Goal: Task Accomplishment & Management: Use online tool/utility

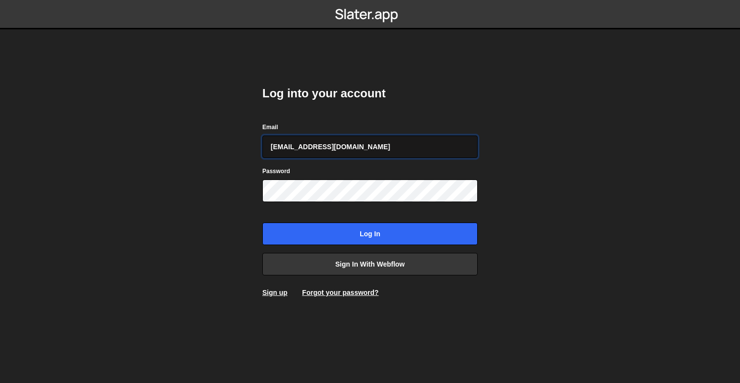
click at [398, 151] on input "[EMAIL_ADDRESS][DOMAIN_NAME]" at bounding box center [369, 147] width 215 height 23
type input "[PERSON_NAME][EMAIL_ADDRESS][DOMAIN_NAME]"
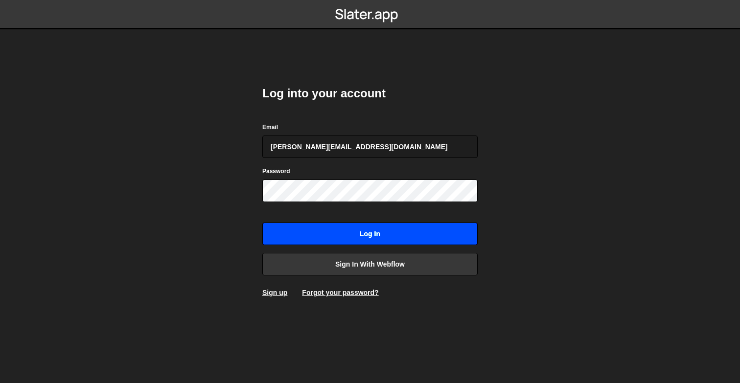
click at [366, 241] on input "Log in" at bounding box center [369, 234] width 215 height 23
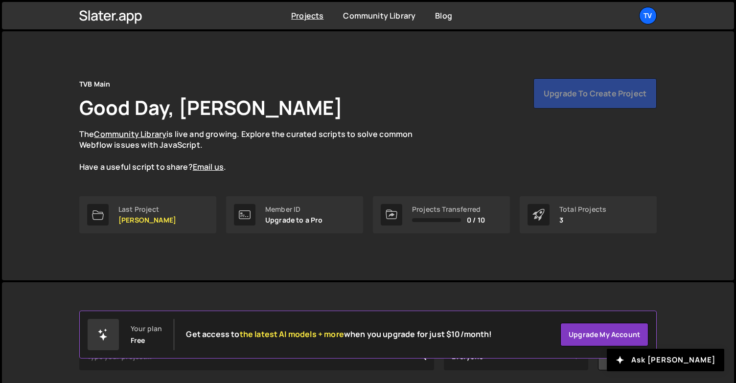
scroll to position [120, 0]
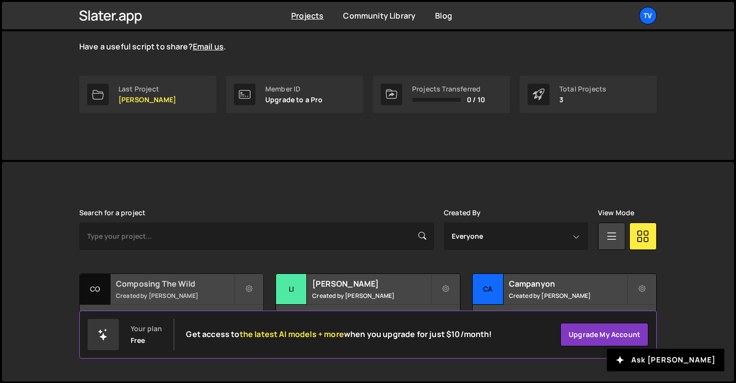
click at [149, 287] on h2 "Composing The Wild" at bounding box center [175, 284] width 118 height 11
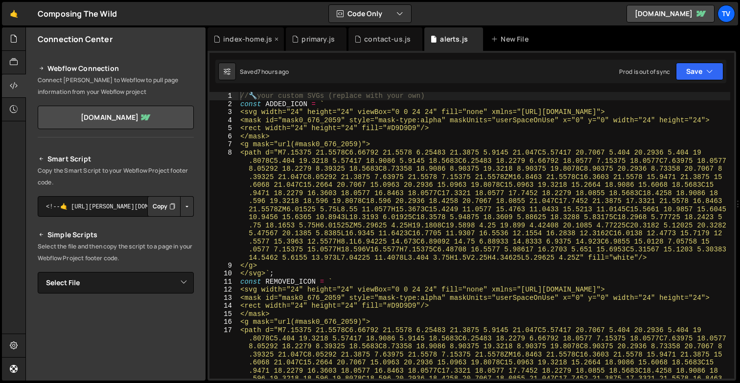
click at [240, 40] on div "index-home.js" at bounding box center [247, 39] width 49 height 10
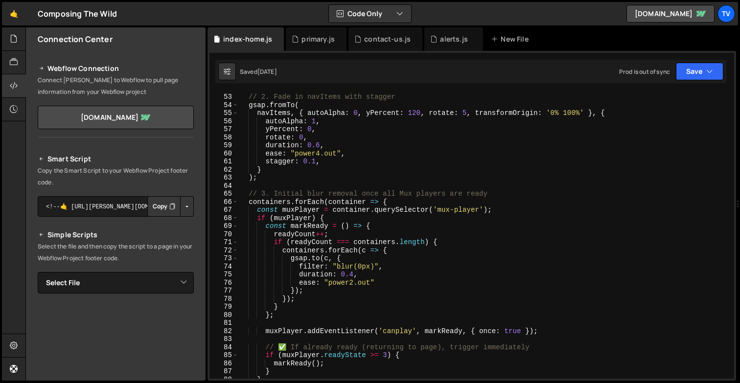
scroll to position [420, 0]
click at [379, 222] on div "// 2. Fade in navItems with stagger gsap . fromTo ( navItems , { autoAlpha : 0 …" at bounding box center [484, 243] width 492 height 303
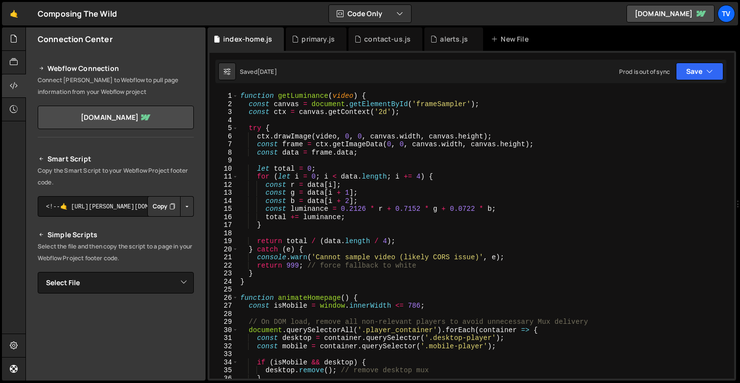
scroll to position [0, 0]
click at [379, 222] on div "function getLuminance ( video ) { const canvas = document . getElementById ( 'f…" at bounding box center [484, 243] width 492 height 303
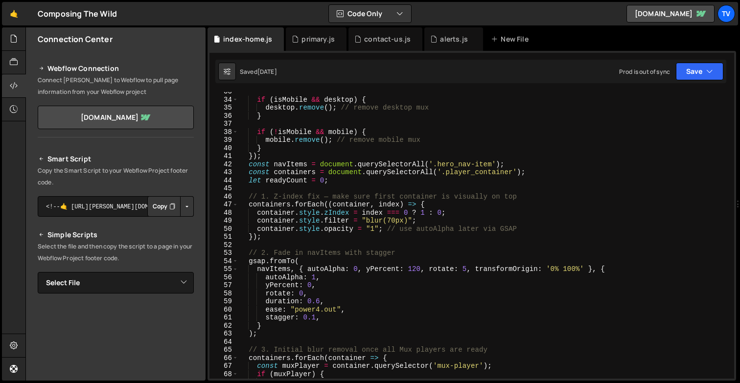
scroll to position [263, 0]
click at [467, 269] on div "if ( isMobile && desktop ) { desktop . remove ( ) ; // remove desktop mux } if …" at bounding box center [484, 238] width 492 height 303
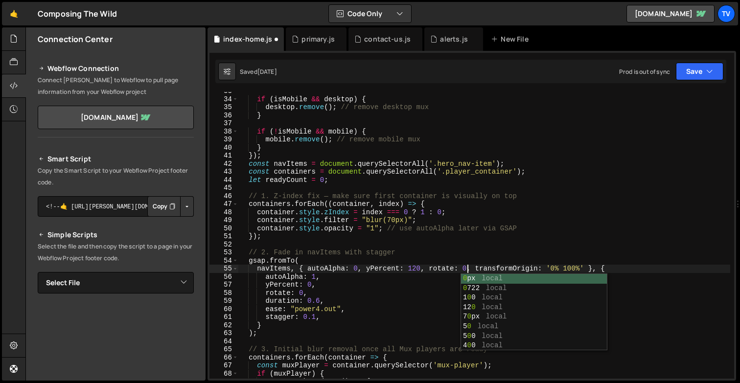
scroll to position [0, 16]
click at [469, 225] on div "if ( isMobile && desktop ) { desktop . remove ( ) ; // remove desktop mux } if …" at bounding box center [484, 238] width 492 height 303
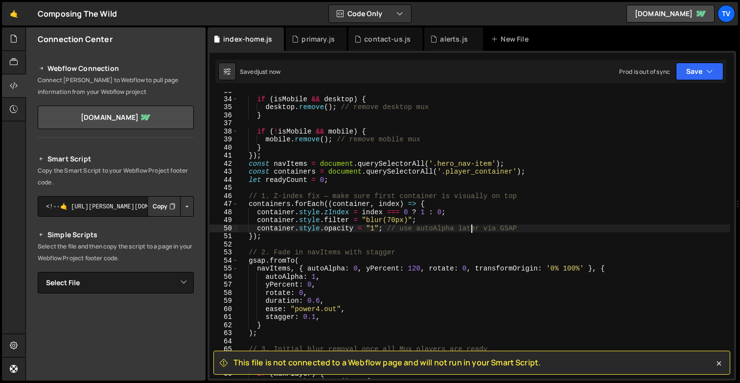
click at [449, 230] on div "if ( isMobile && desktop ) { desktop . remove ( ) ; // remove desktop mux } if …" at bounding box center [484, 238] width 492 height 303
click at [496, 180] on div "if ( isMobile && desktop ) { desktop . remove ( ) ; // remove desktop mux } if …" at bounding box center [484, 238] width 492 height 303
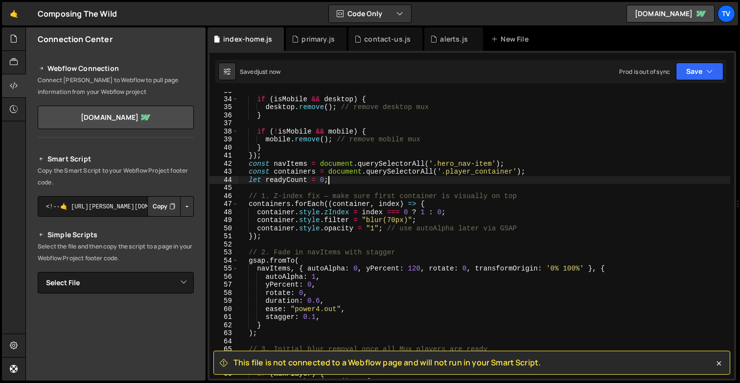
scroll to position [0, 5]
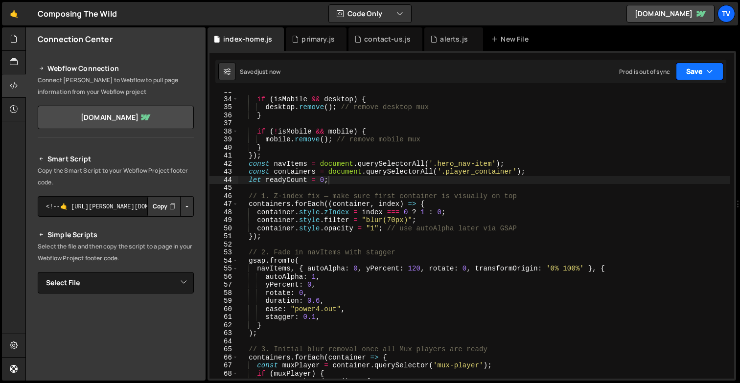
click at [701, 68] on button "Save" at bounding box center [699, 72] width 47 height 18
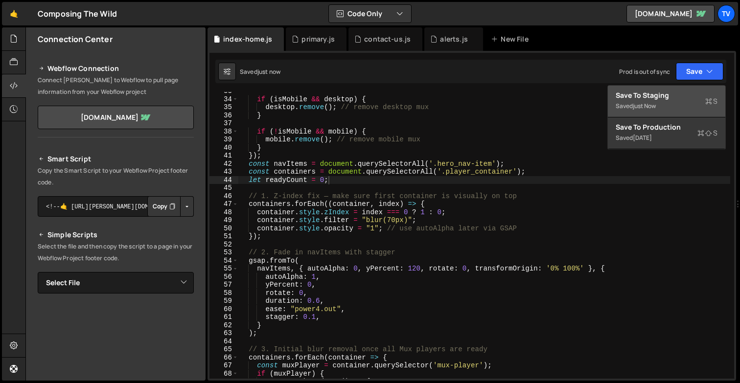
click at [688, 105] on div "Saved just now" at bounding box center [667, 106] width 102 height 12
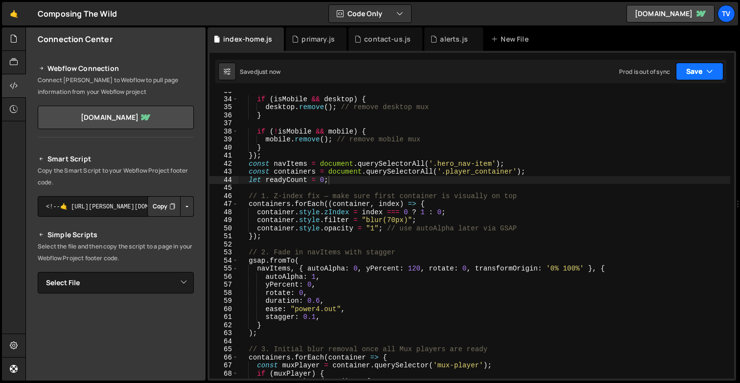
click at [703, 74] on button "Save" at bounding box center [699, 72] width 47 height 18
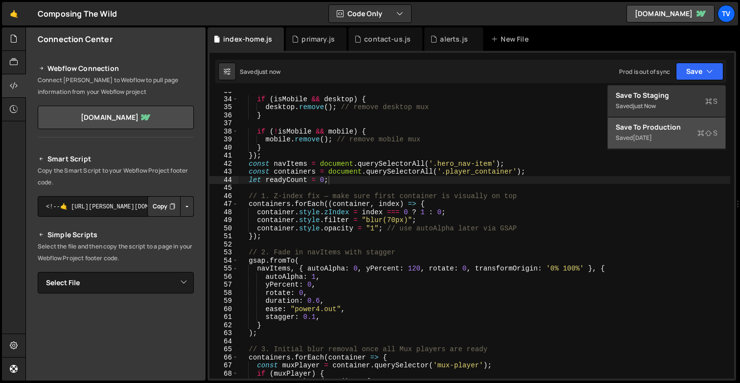
click at [694, 140] on div "Saved 3 months ago" at bounding box center [667, 138] width 102 height 12
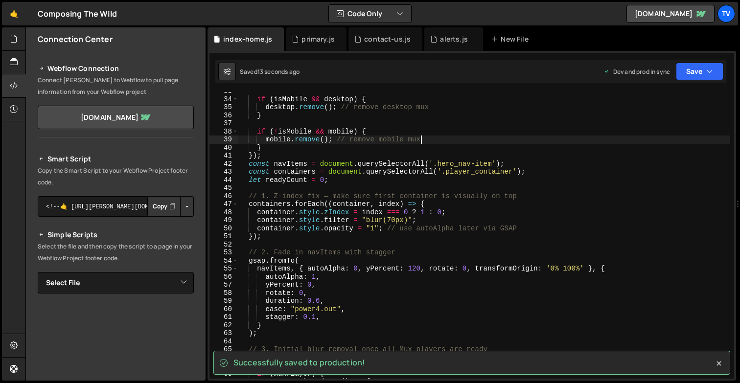
click at [694, 140] on div "if ( isMobile && desktop ) { desktop . remove ( ) ; // remove desktop mux } if …" at bounding box center [484, 238] width 492 height 303
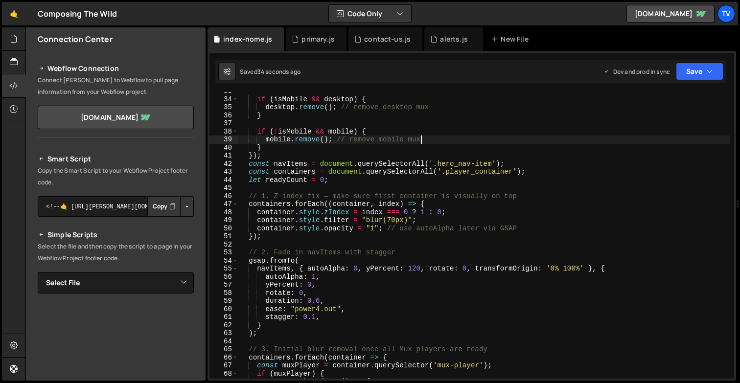
click at [282, 271] on div "if ( isMobile && desktop ) { desktop . remove ( ) ; // remove desktop mux } if …" at bounding box center [484, 238] width 492 height 303
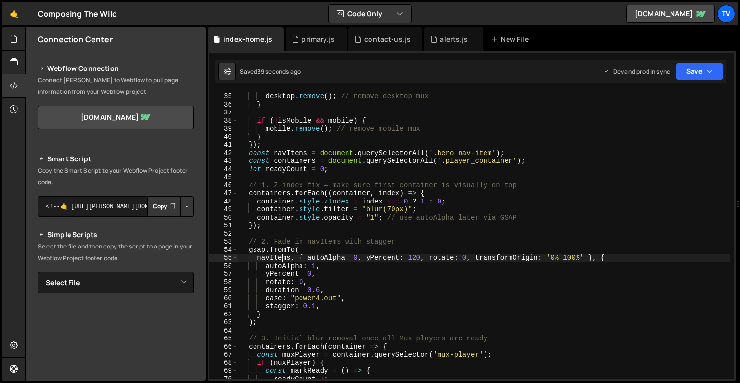
scroll to position [275, 0]
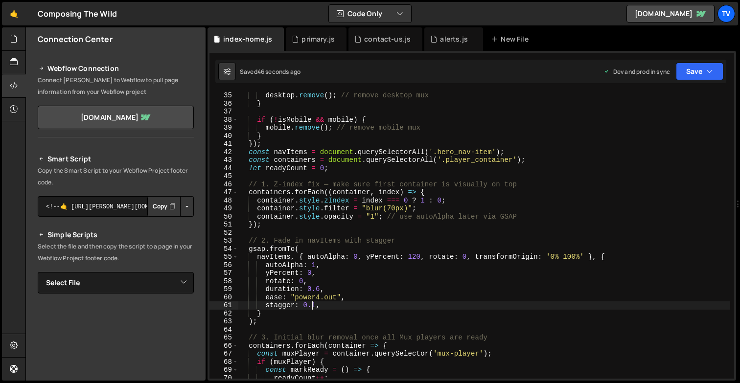
click at [314, 304] on div "desktop . remove ( ) ; // remove desktop mux } if ( ! isMobile && mobile ) { mo…" at bounding box center [484, 243] width 492 height 303
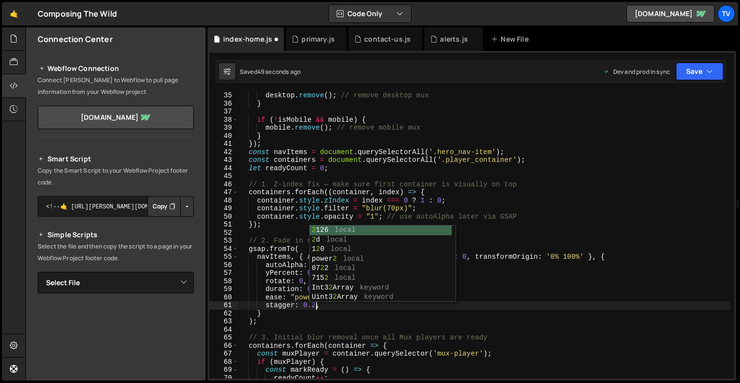
click at [282, 269] on div "desktop . remove ( ) ; // remove desktop mux } if ( ! isMobile && mobile ) { mo…" at bounding box center [484, 243] width 492 height 303
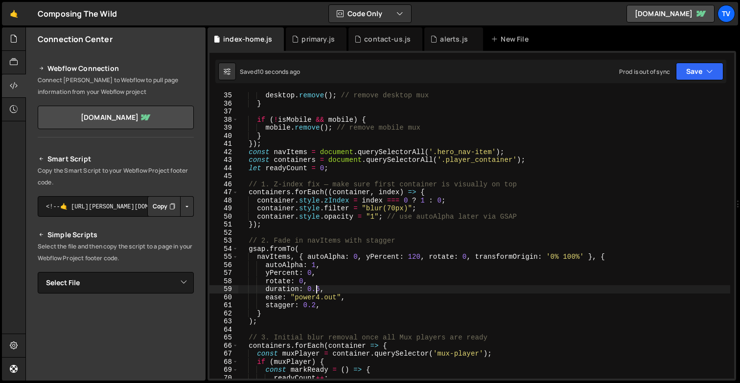
click at [318, 289] on div "desktop . remove ( ) ; // remove desktop mux } if ( ! isMobile && mobile ) { mo…" at bounding box center [484, 243] width 492 height 303
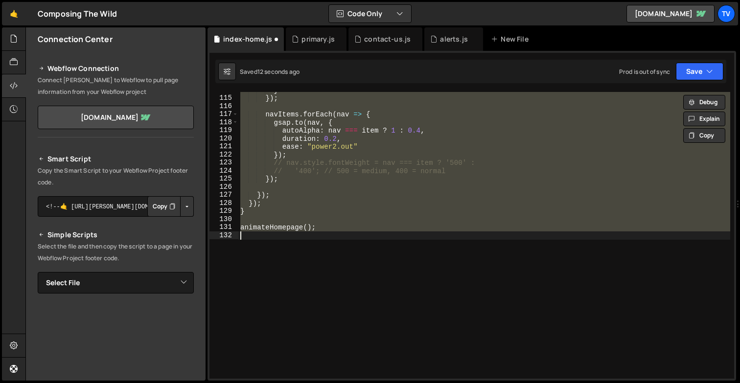
scroll to position [341, 0]
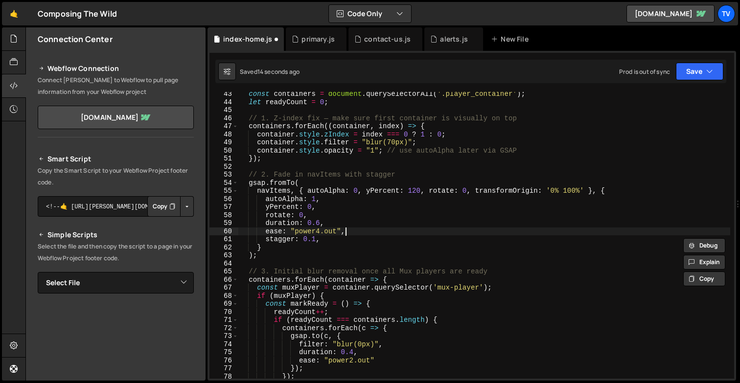
click at [356, 231] on div "const containers = document . querySelectorAll ( '.player_container' ) ; let re…" at bounding box center [484, 241] width 492 height 303
click at [309, 190] on div "const containers = document . querySelectorAll ( '.player_container' ) ; let re…" at bounding box center [484, 241] width 492 height 303
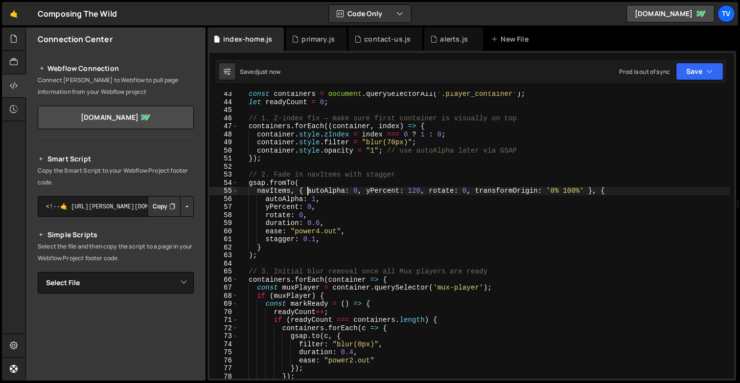
click at [329, 201] on div "const containers = document . querySelectorAll ( '.player_container' ) ; let re…" at bounding box center [484, 241] width 492 height 303
type textarea "autoAlpha: 1,"
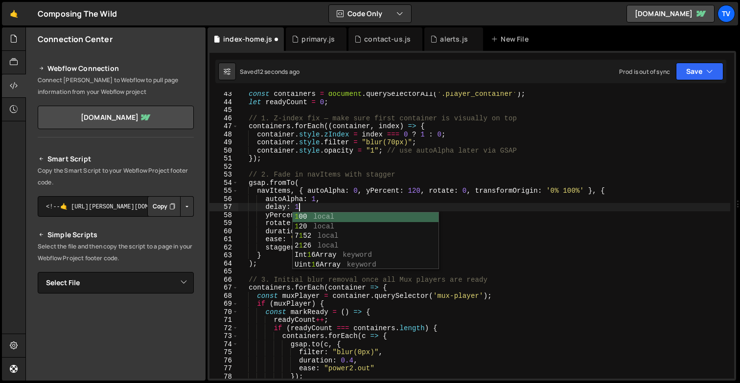
scroll to position [0, 4]
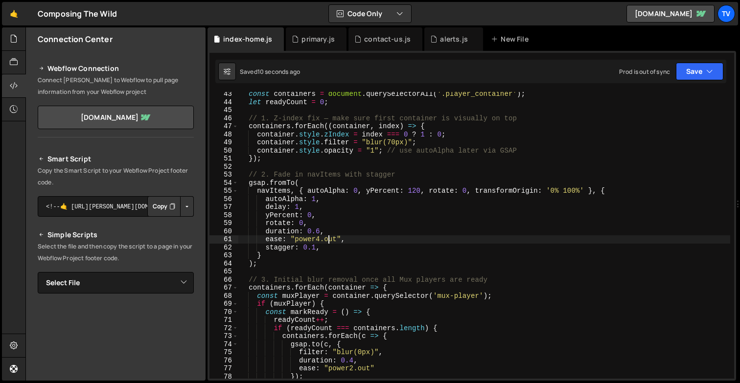
click at [329, 239] on div "const containers = document . querySelectorAll ( '.player_container' ) ; let re…" at bounding box center [484, 241] width 492 height 303
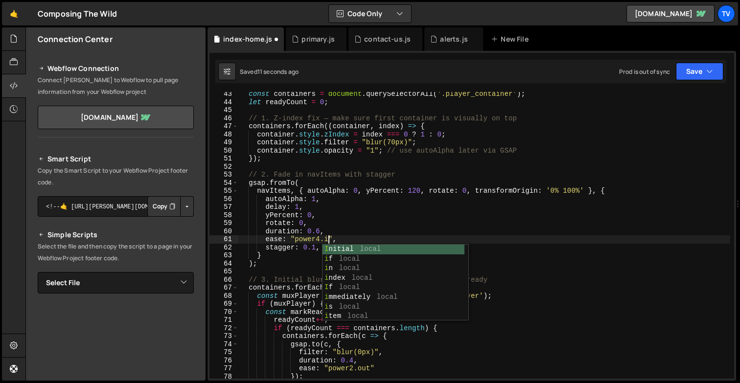
scroll to position [0, 6]
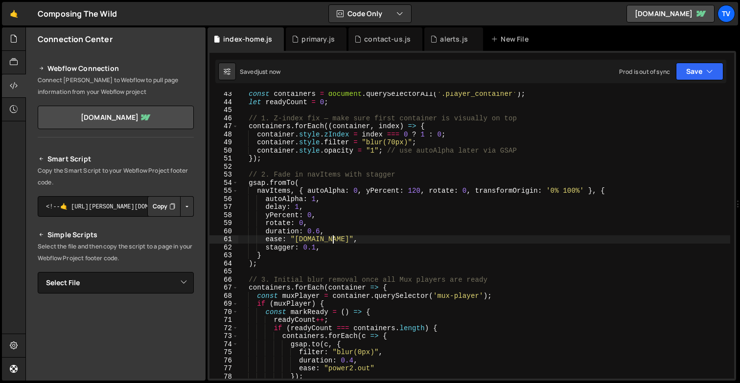
click at [301, 207] on div "const containers = document . querySelectorAll ( '.player_container' ) ; let re…" at bounding box center [484, 241] width 492 height 303
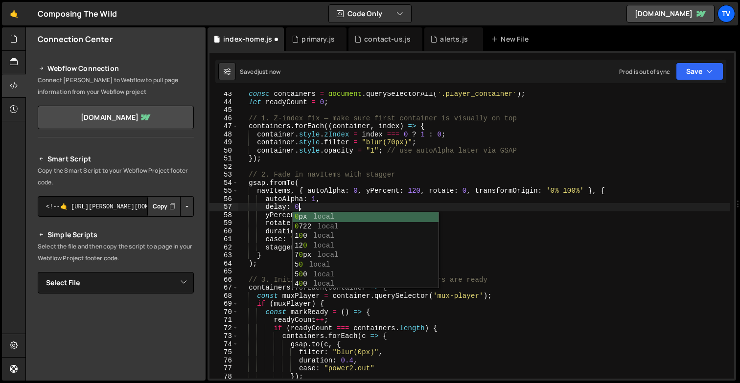
scroll to position [0, 4]
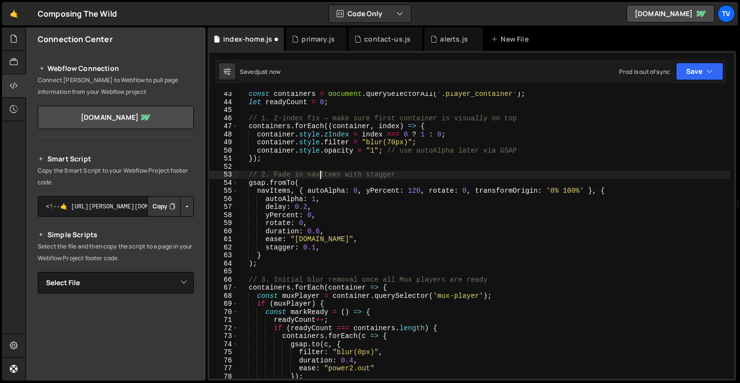
click at [321, 171] on div "const containers = document . querySelectorAll ( '.player_container' ) ; let re…" at bounding box center [484, 241] width 492 height 303
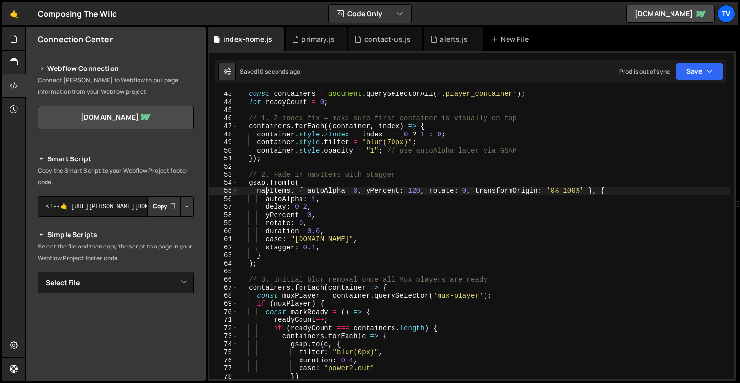
click at [267, 188] on div "const containers = document . querySelectorAll ( '.player_container' ) ; let re…" at bounding box center [484, 241] width 492 height 303
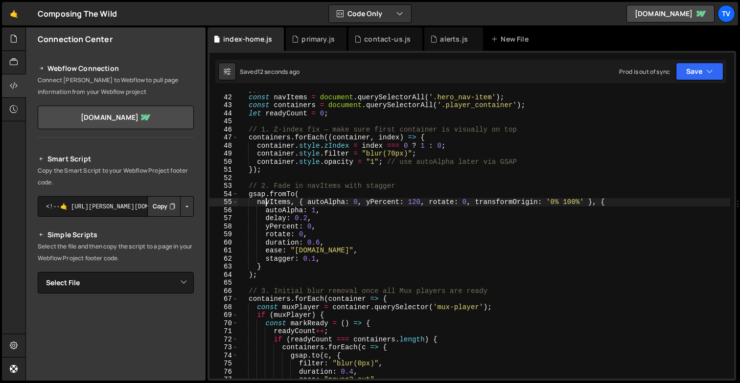
scroll to position [339, 0]
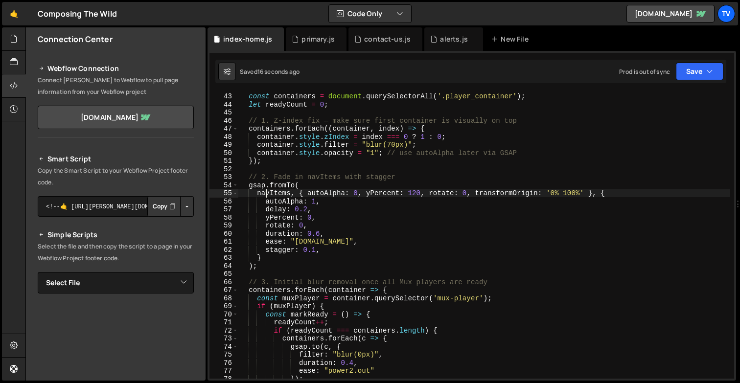
click at [255, 179] on div "const navItems = document . querySelectorAll ( '.hero_nav-item' ) ; const conta…" at bounding box center [484, 235] width 492 height 303
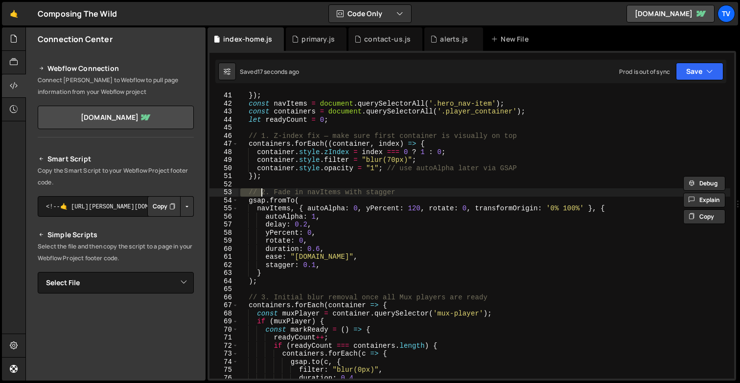
scroll to position [311, 0]
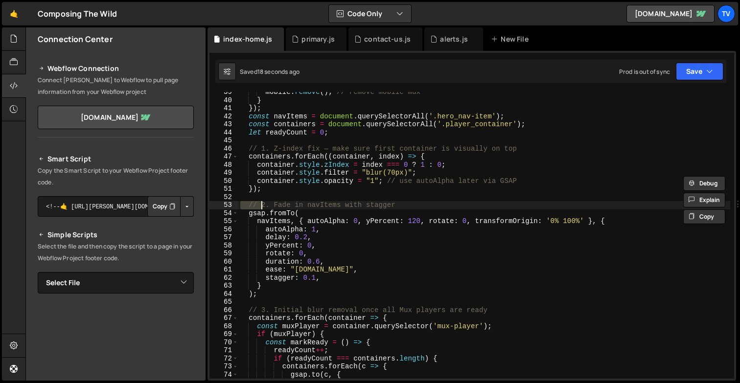
click at [263, 214] on div "mobile . remove ( ) ; // remove mobile mux } }) ; const navItems = document . q…" at bounding box center [484, 239] width 492 height 303
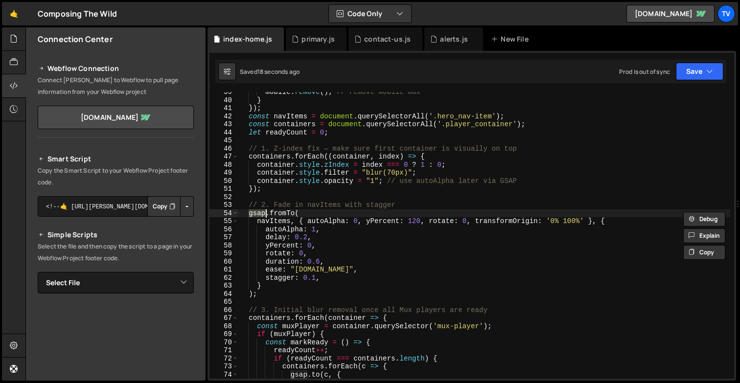
click at [280, 214] on div "mobile . remove ( ) ; // remove mobile mux } }) ; const navItems = document . q…" at bounding box center [484, 239] width 492 height 303
click at [276, 220] on div "mobile . remove ( ) ; // remove mobile mux } }) ; const navItems = document . q…" at bounding box center [484, 239] width 492 height 303
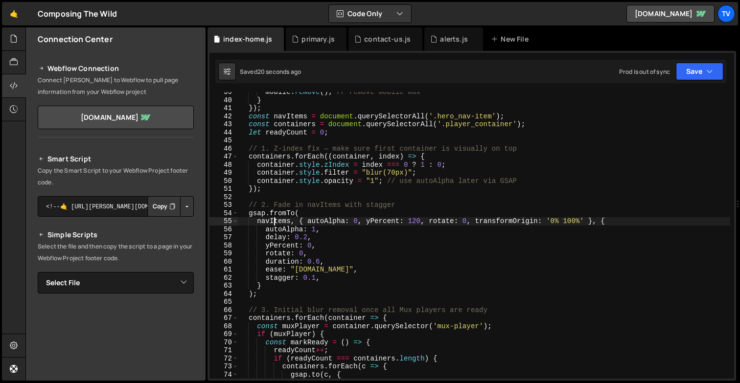
click at [276, 220] on div "mobile . remove ( ) ; // remove mobile mux } }) ; const navItems = document . q…" at bounding box center [484, 239] width 492 height 303
click at [309, 234] on div "mobile . remove ( ) ; // remove mobile mux } }) ; const navItems = document . q…" at bounding box center [484, 239] width 492 height 303
drag, startPoint x: 315, startPoint y: 235, endPoint x: 234, endPoint y: 232, distance: 81.3
click at [234, 233] on div "delay: 0.2, 39 40 41 42 43 44 45 46 47 48 49 50 51 52 53 54 55 56 57 58 59 60 6…" at bounding box center [472, 235] width 525 height 287
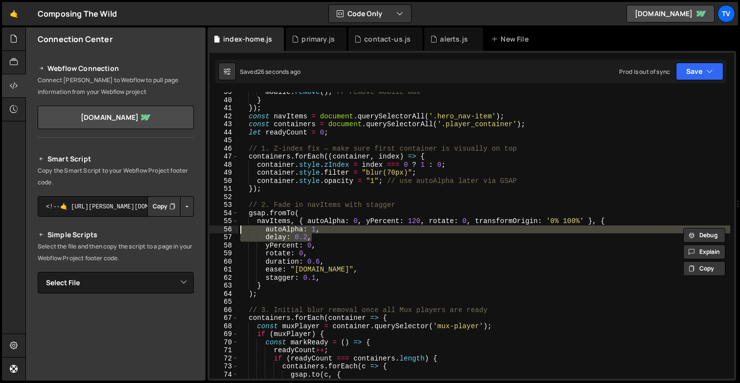
click at [293, 244] on div "mobile . remove ( ) ; // remove mobile mux } }) ; const navItems = document . q…" at bounding box center [484, 239] width 492 height 303
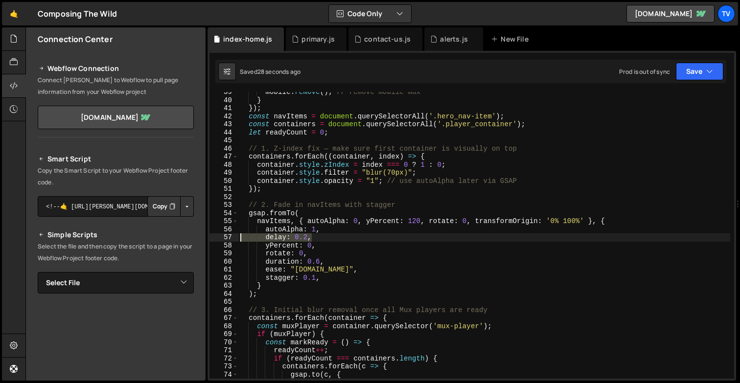
drag, startPoint x: 317, startPoint y: 240, endPoint x: 238, endPoint y: 238, distance: 78.8
click at [238, 238] on div "mobile . remove ( ) ; // remove mobile mux } }) ; const navItems = document . q…" at bounding box center [484, 239] width 492 height 303
type textarea "delay: 0.2,"
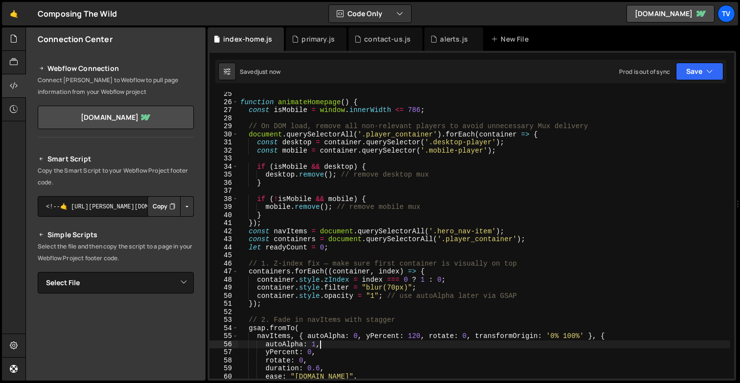
scroll to position [188, 0]
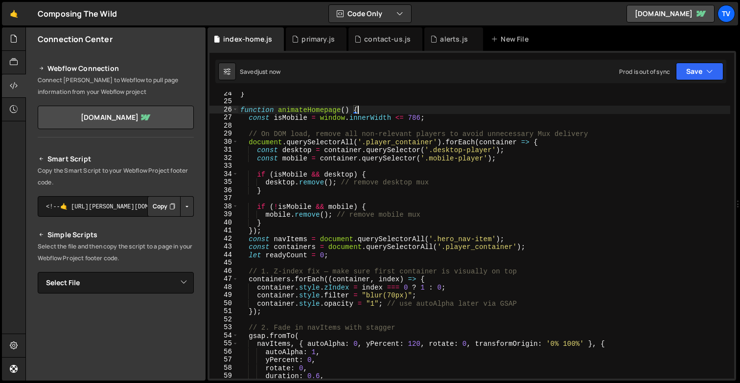
click at [368, 111] on div "} function animateHomepage ( ) { const isMobile = window . innerWidth <= 786 ; …" at bounding box center [484, 241] width 492 height 303
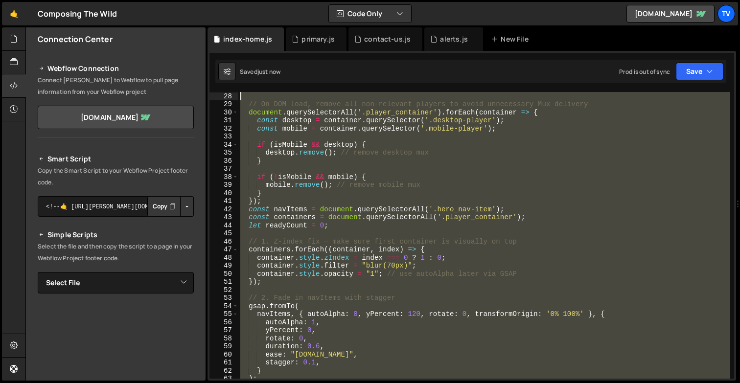
scroll to position [153, 0]
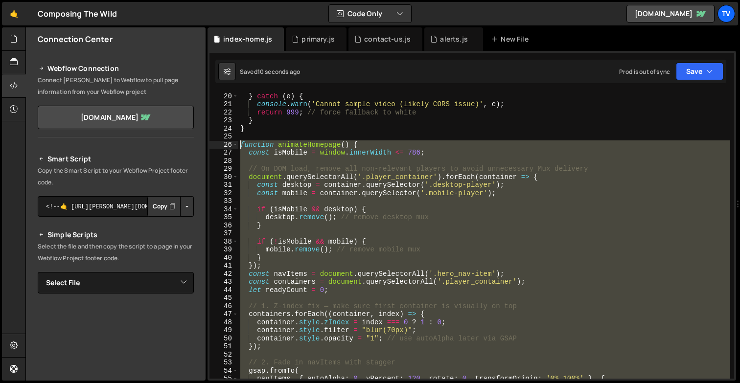
drag, startPoint x: 257, startPoint y: 241, endPoint x: 227, endPoint y: 147, distance: 98.2
click at [227, 147] on div "function animateHomepage() { 20 21 22 23 24 25 26 27 28 29 30 31 32 33 34 35 36…" at bounding box center [472, 235] width 525 height 287
click at [474, 191] on div "} catch ( e ) { console . warn ( 'Cannot sample video (likely CORS issue)' , e …" at bounding box center [484, 235] width 492 height 287
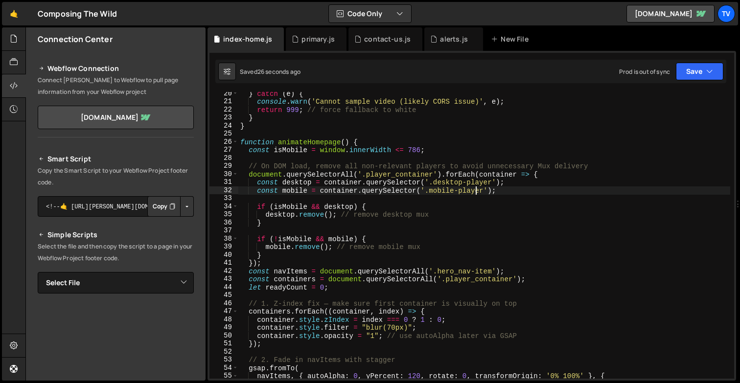
scroll to position [203, 0]
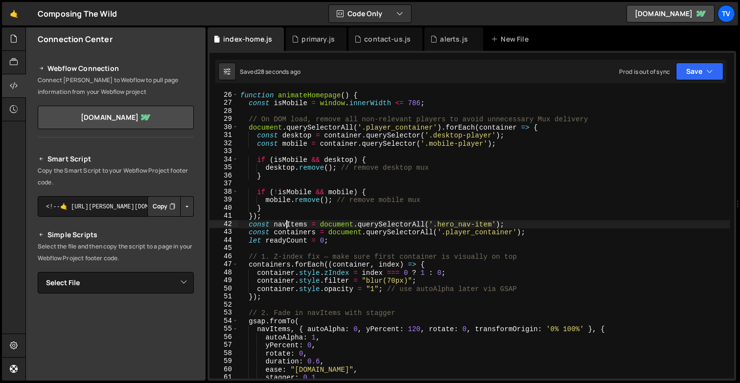
click at [285, 224] on div "function animateHomepage ( ) { const isMobile = window . innerWidth <= 786 ; //…" at bounding box center [484, 242] width 492 height 303
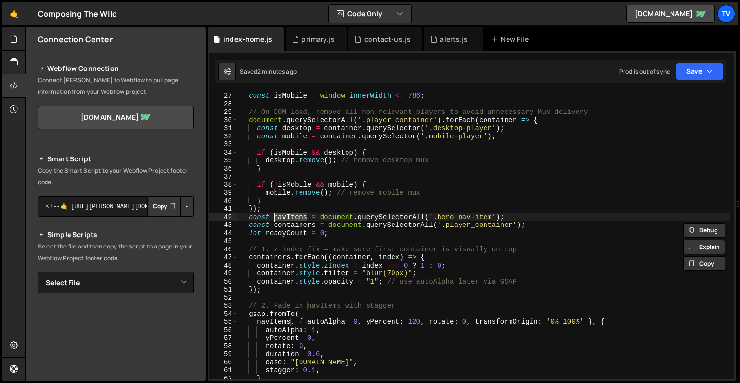
click at [315, 206] on div "const isMobile = window . innerWidth <= 786 ; // On DOM load, remove all non-re…" at bounding box center [484, 243] width 492 height 303
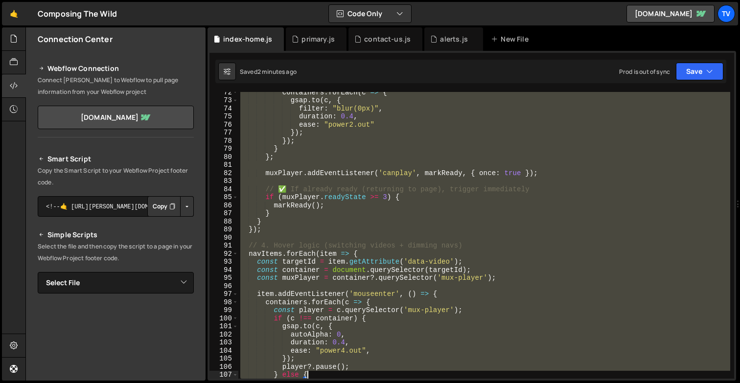
scroll to position [779, 0]
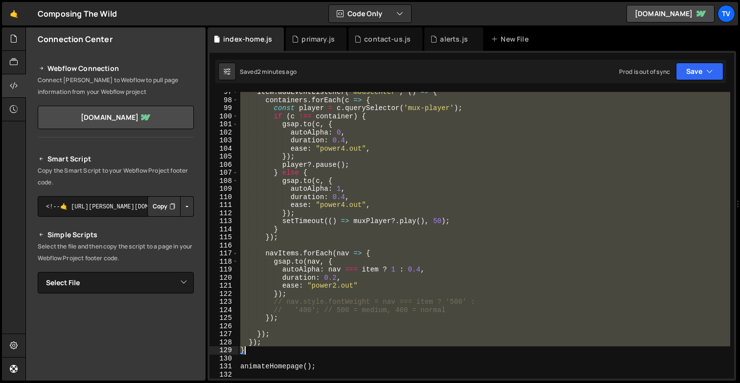
drag, startPoint x: 241, startPoint y: 160, endPoint x: 386, endPoint y: 352, distance: 240.5
click at [386, 352] on div "item . addEventListener ( 'mouseenter' , ( ) => { containers . forEach ( c => {…" at bounding box center [484, 239] width 492 height 303
type textarea "}); }"
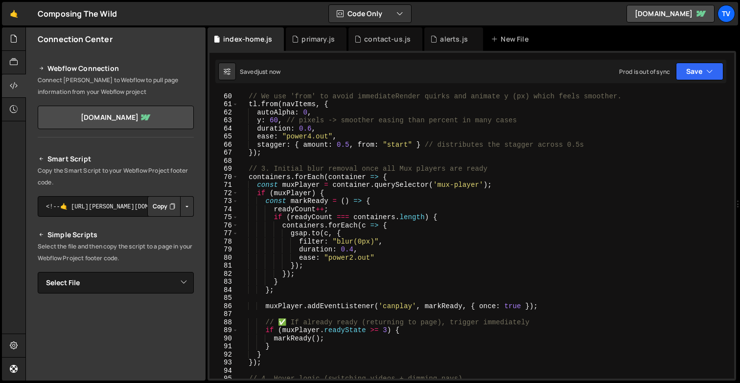
scroll to position [460, 0]
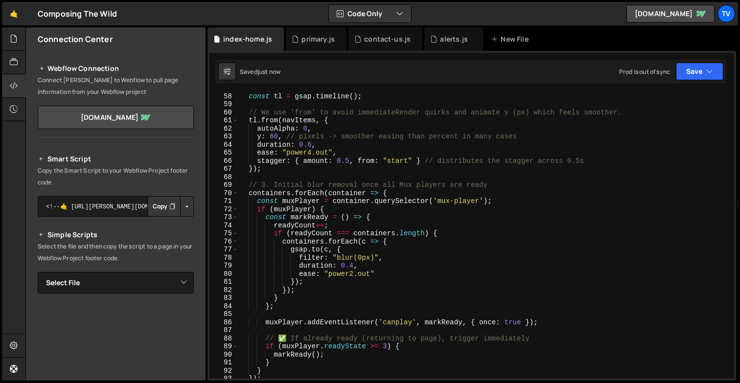
click at [404, 259] on div "// 2. Fade in navItems with a smoother stagger using a timeline const tl = gsap…" at bounding box center [484, 235] width 492 height 303
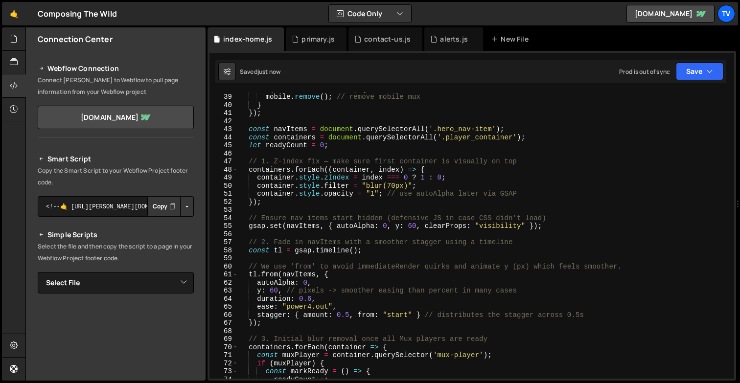
scroll to position [306, 0]
click at [442, 158] on div "if ( ! isMobile && mobile ) { mobile . remove ( ) ; // remove mobile mux } }) ;…" at bounding box center [484, 236] width 492 height 303
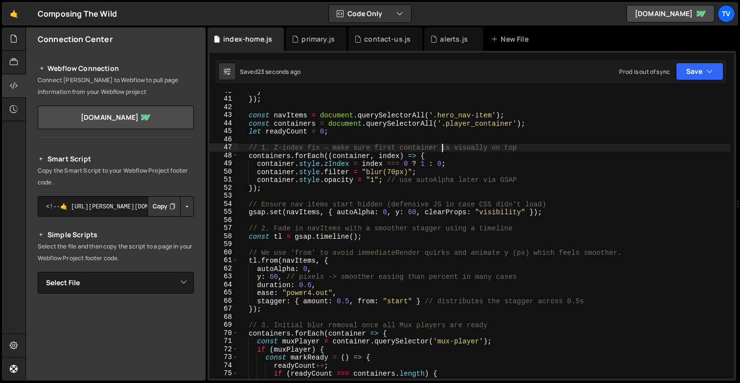
scroll to position [321, 0]
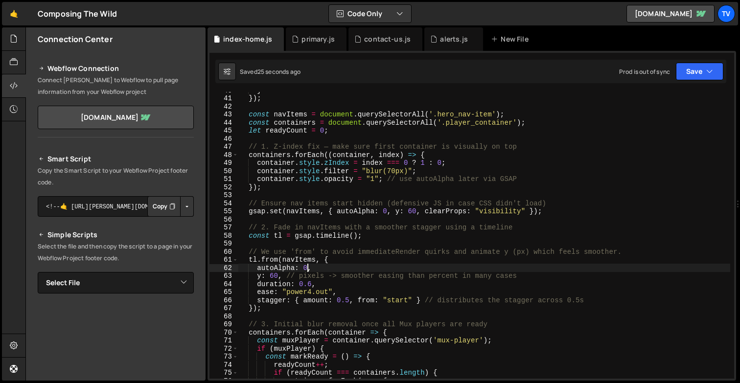
click at [309, 269] on div "} }) ; const navItems = document . querySelectorAll ( '.hero_nav-item' ) ; cons…" at bounding box center [484, 237] width 492 height 303
type textarea "autoAlpha: 1,"
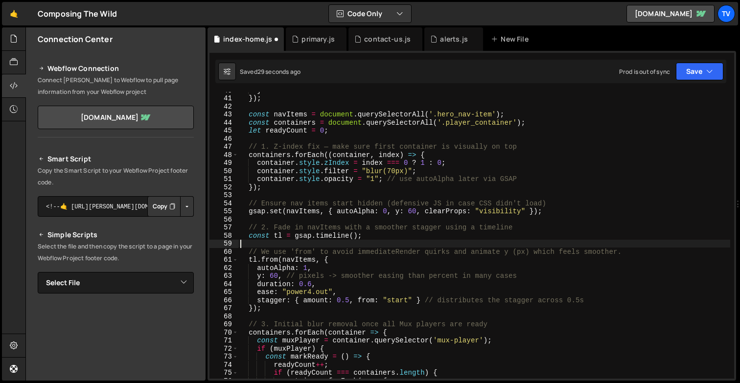
click at [302, 246] on div "} }) ; const navItems = document . querySelectorAll ( '.hero_nav-item' ) ; cons…" at bounding box center [484, 237] width 492 height 303
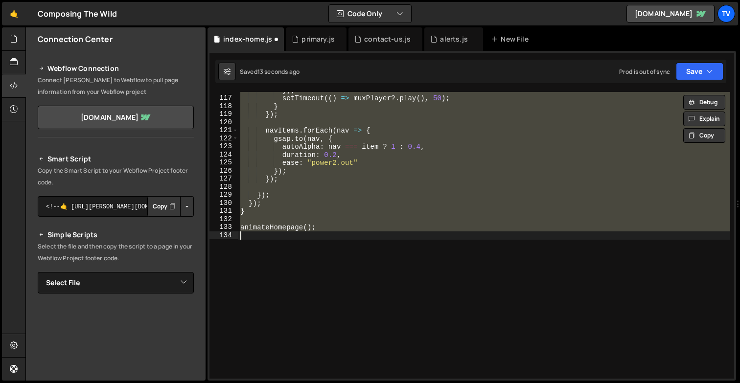
scroll to position [349, 0]
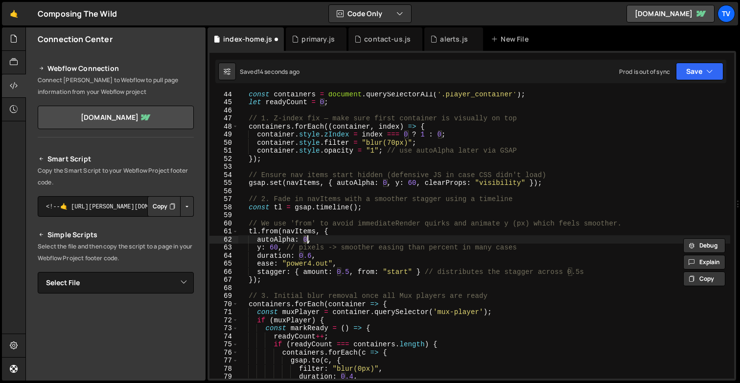
type textarea "animateHomepage();"
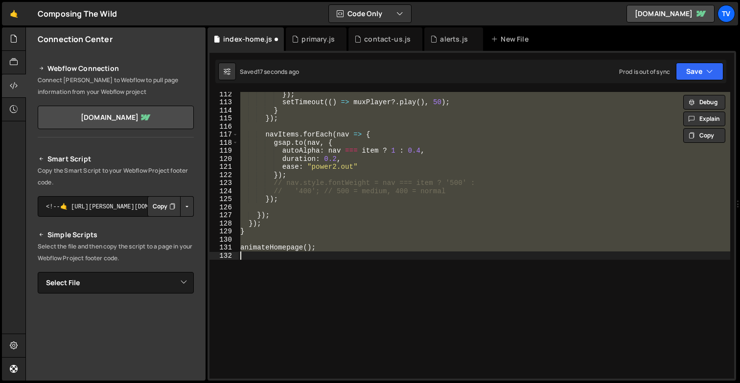
scroll to position [309, 0]
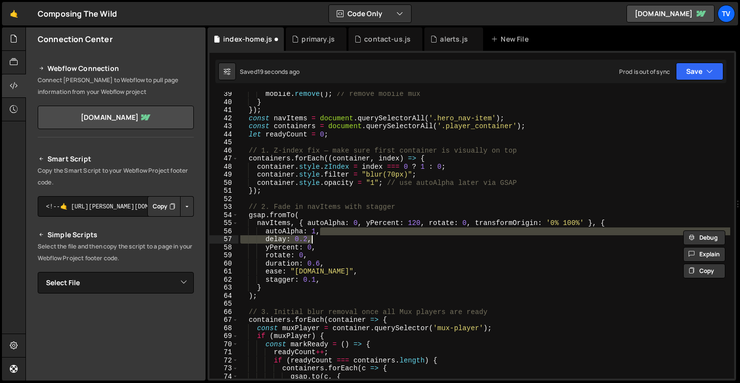
type textarea "autoAlpha: 1,"
